Goal: Information Seeking & Learning: Learn about a topic

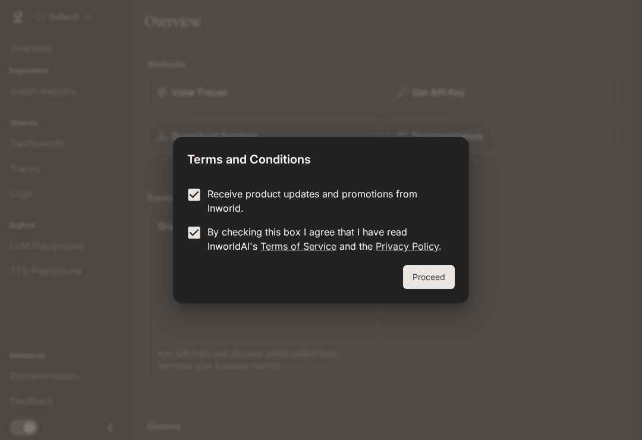
click at [434, 281] on button "Proceed" at bounding box center [429, 277] width 52 height 24
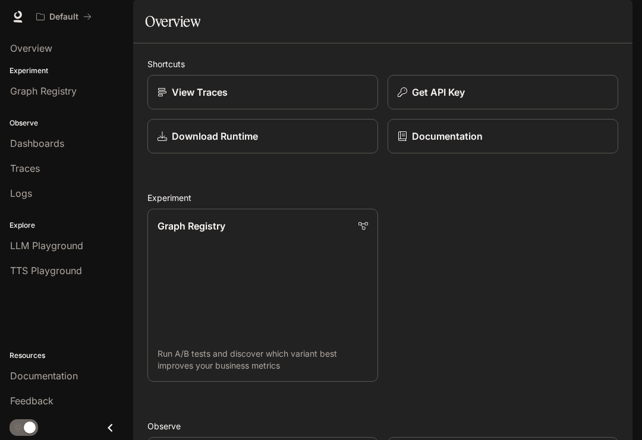
scroll to position [19, 0]
click at [45, 16] on div "Default" at bounding box center [59, 17] width 47 height 10
click at [242, 152] on link "Download Runtime" at bounding box center [263, 136] width 231 height 35
click at [301, 99] on div "View Traces" at bounding box center [263, 92] width 211 height 14
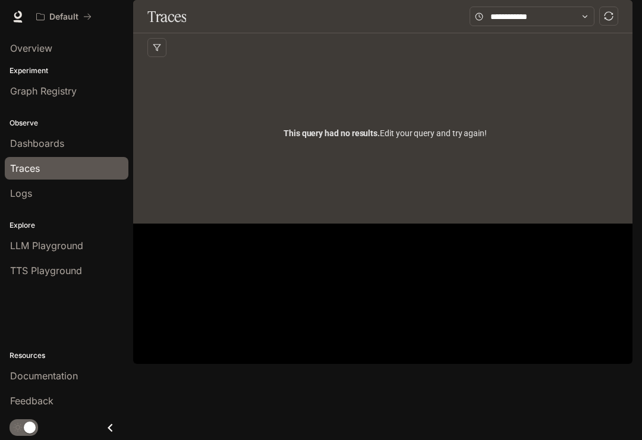
click at [28, 140] on span "Dashboards" at bounding box center [37, 143] width 54 height 14
click at [19, 15] on icon at bounding box center [18, 17] width 12 height 12
